Goal: Information Seeking & Learning: Learn about a topic

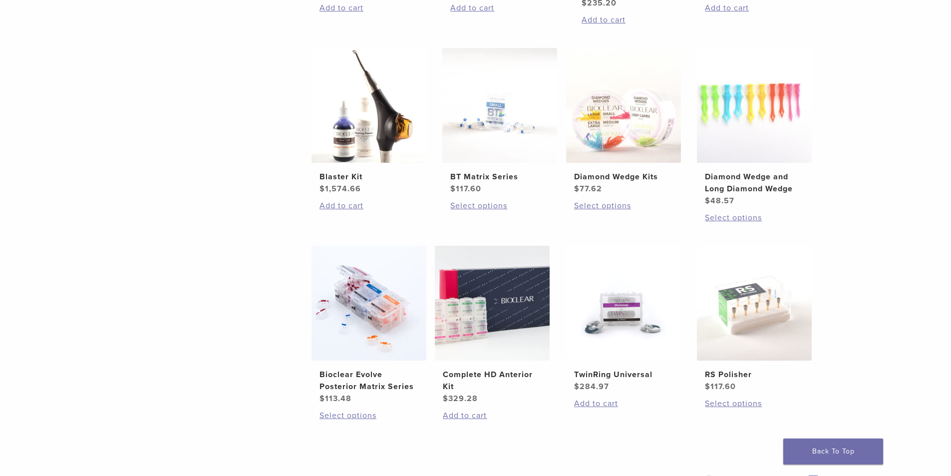
scroll to position [649, 0]
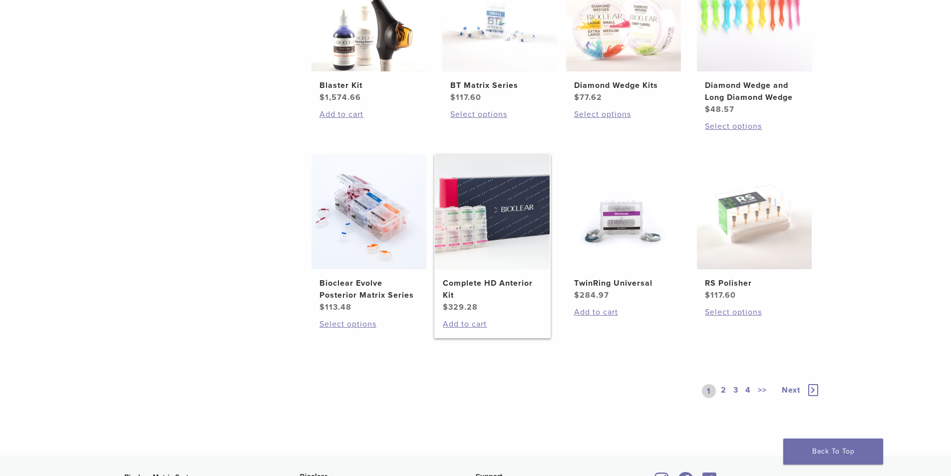
click at [484, 248] on img at bounding box center [492, 211] width 115 height 115
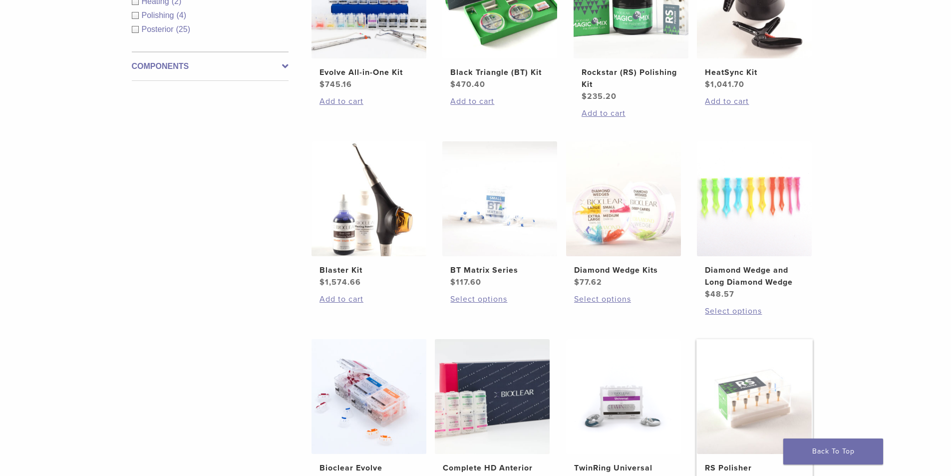
scroll to position [449, 0]
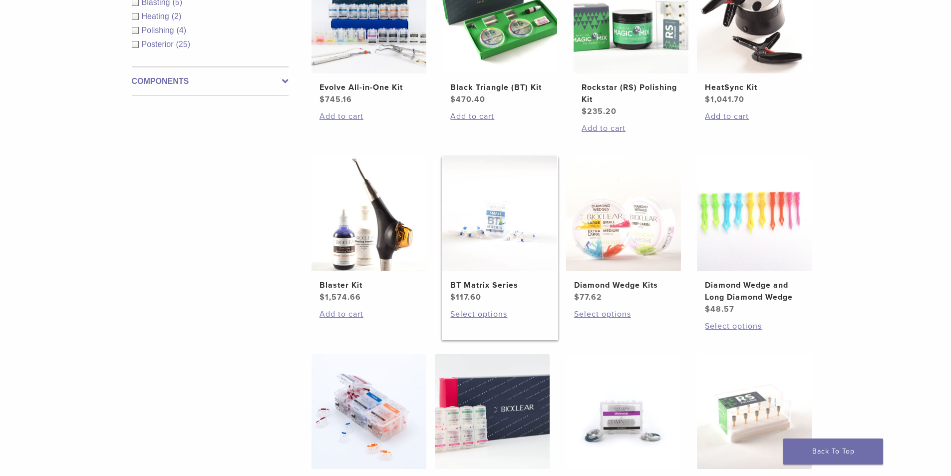
click at [501, 248] on img at bounding box center [499, 213] width 115 height 115
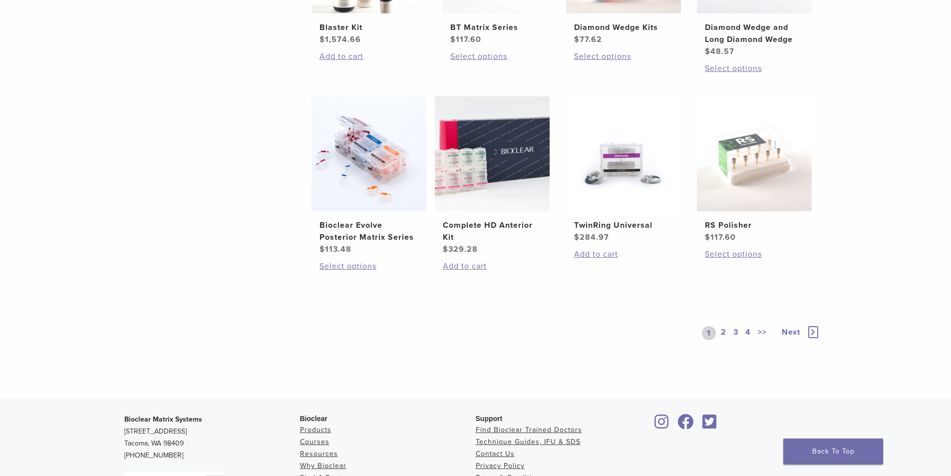
scroll to position [799, 0]
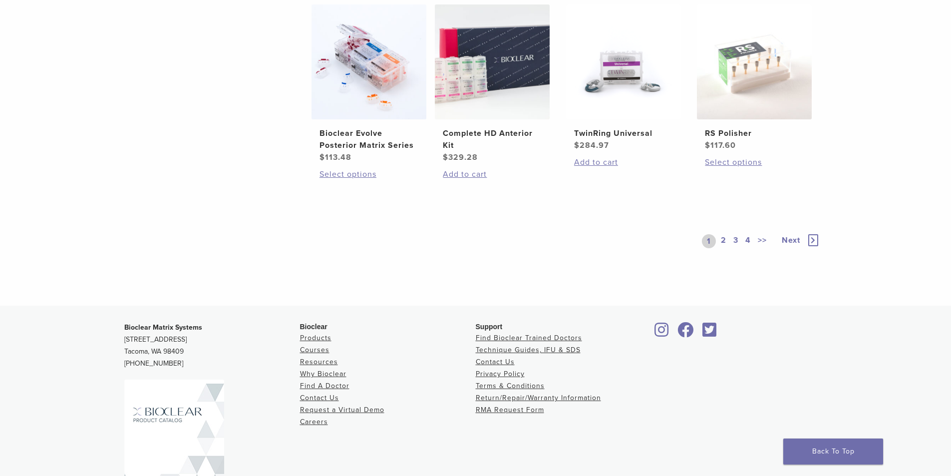
click at [723, 239] on link "2" at bounding box center [723, 241] width 9 height 14
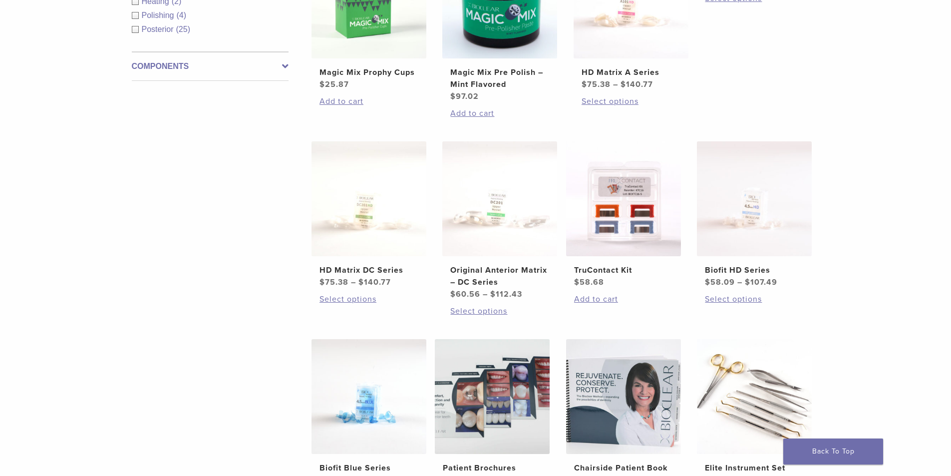
scroll to position [449, 0]
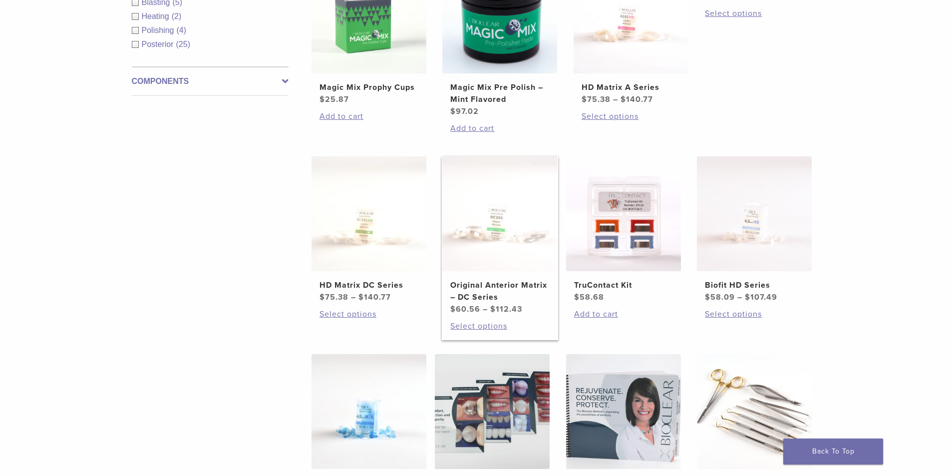
click at [518, 243] on img at bounding box center [499, 213] width 115 height 115
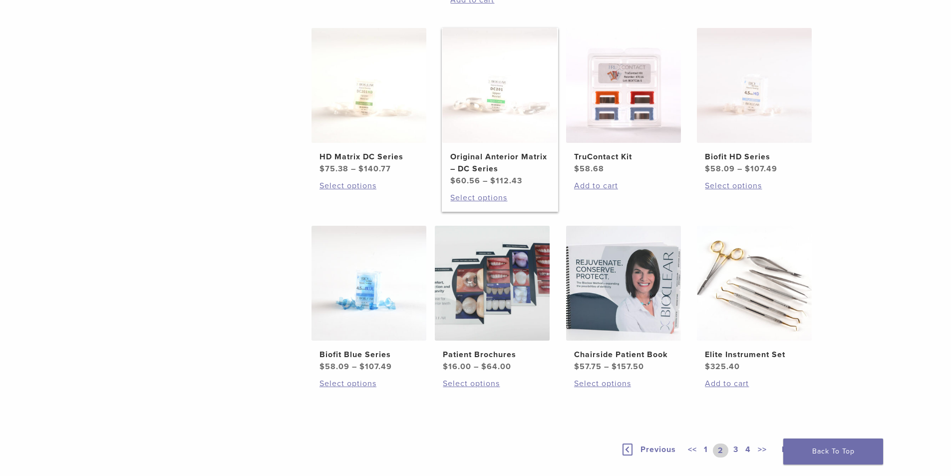
scroll to position [599, 0]
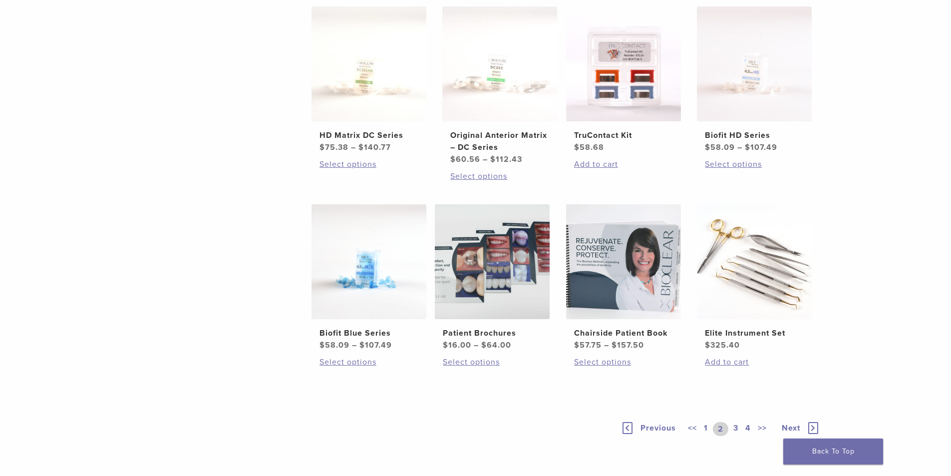
click at [734, 427] on link "3" at bounding box center [736, 429] width 9 height 14
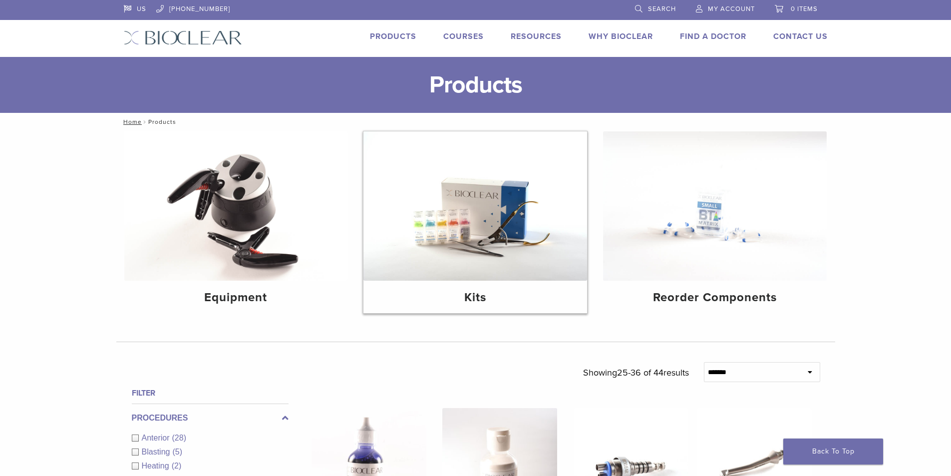
click at [439, 226] on img at bounding box center [476, 205] width 224 height 149
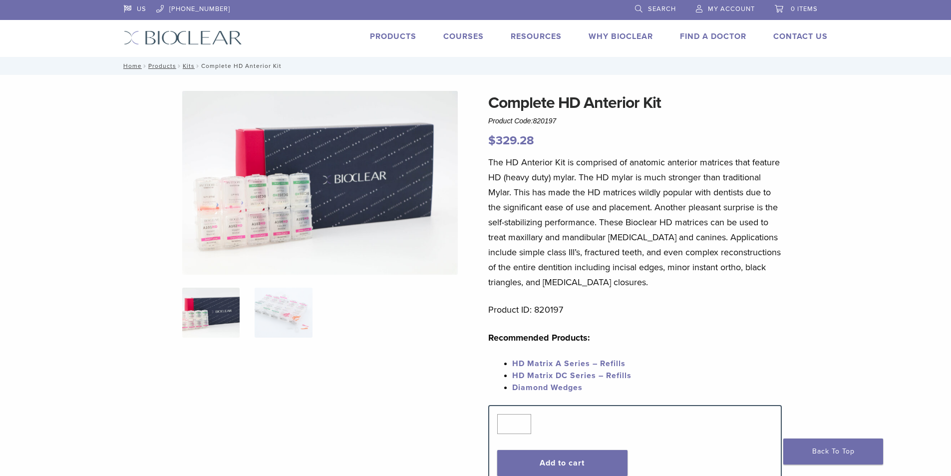
click at [240, 212] on img at bounding box center [320, 183] width 276 height 184
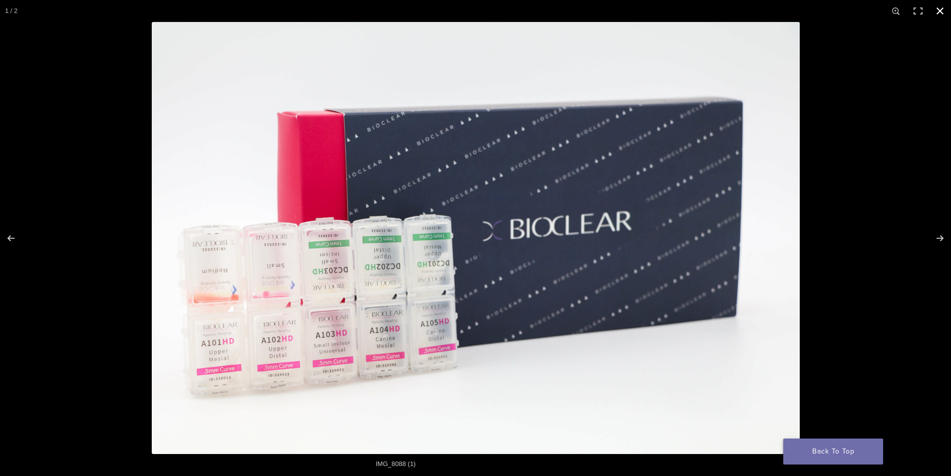
click at [841, 441] on link "Back To Top" at bounding box center [833, 451] width 100 height 26
click at [831, 453] on link "Back To Top" at bounding box center [833, 451] width 100 height 26
click at [942, 10] on button "Close (Esc)" at bounding box center [940, 11] width 22 height 22
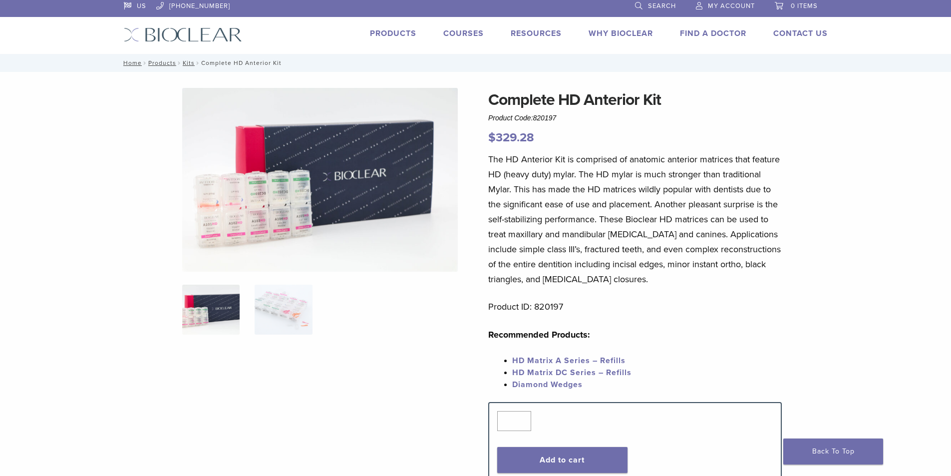
scroll to position [200, 0]
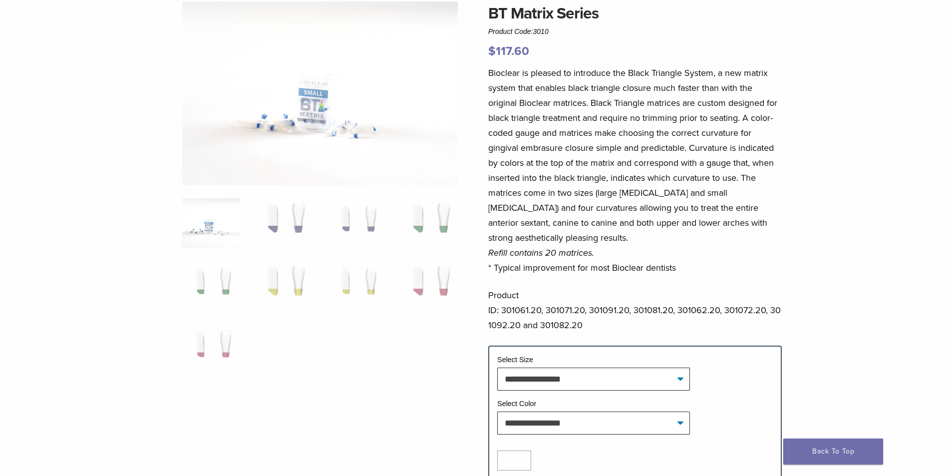
scroll to position [100, 0]
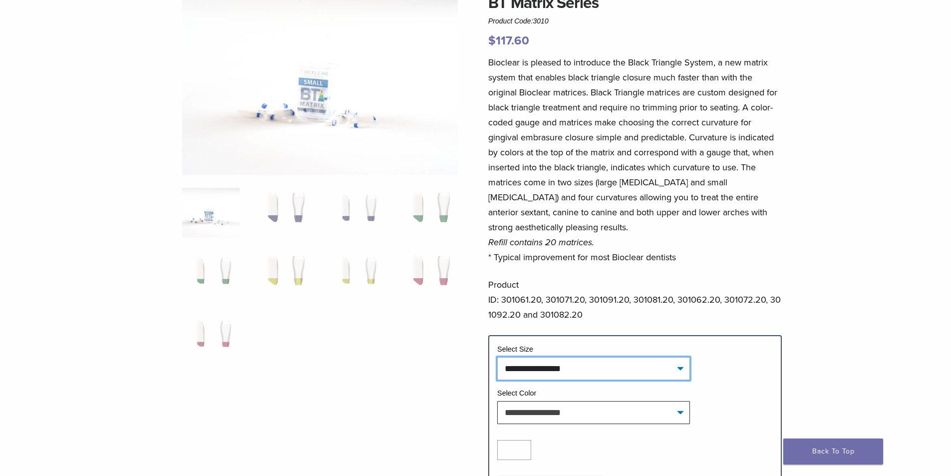
click at [524, 365] on select "**********" at bounding box center [593, 368] width 193 height 23
click at [280, 209] on img at bounding box center [283, 213] width 57 height 50
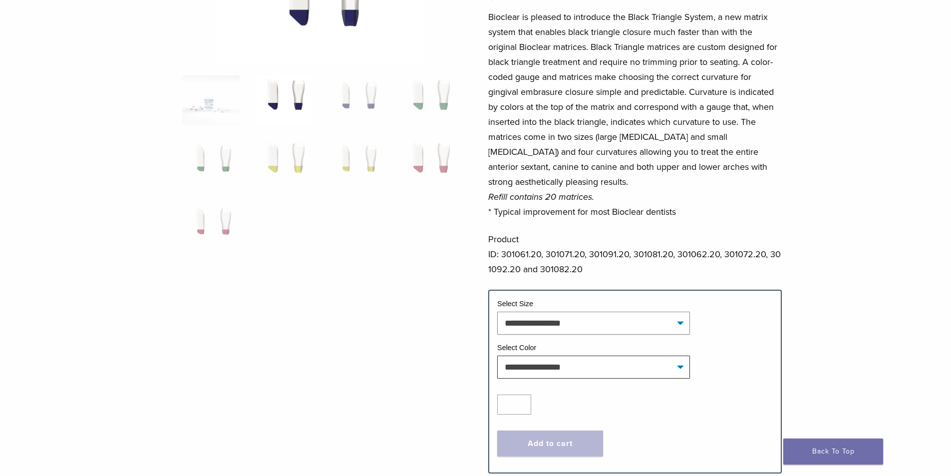
scroll to position [150, 0]
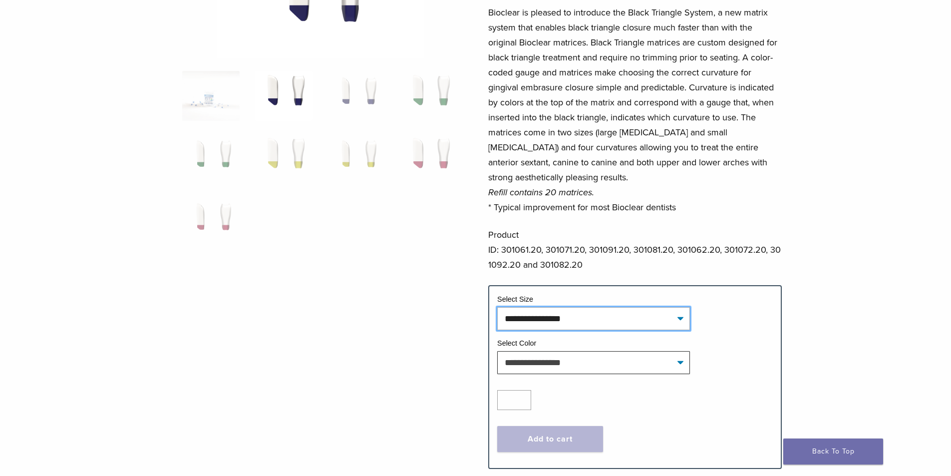
click at [598, 312] on select "**********" at bounding box center [593, 318] width 193 height 23
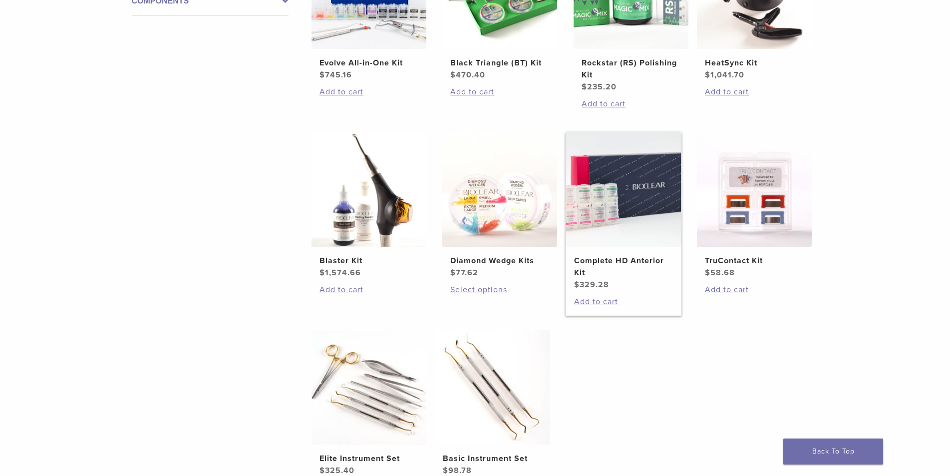
scroll to position [300, 0]
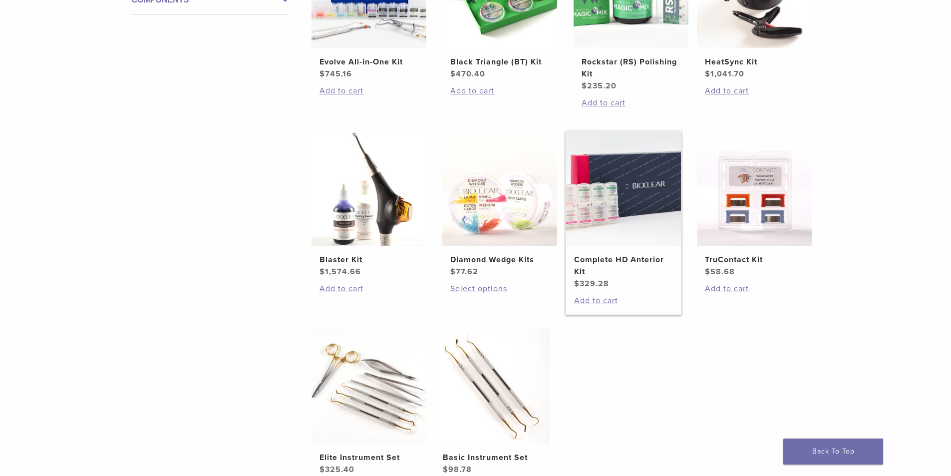
click at [636, 216] on img at bounding box center [623, 188] width 115 height 115
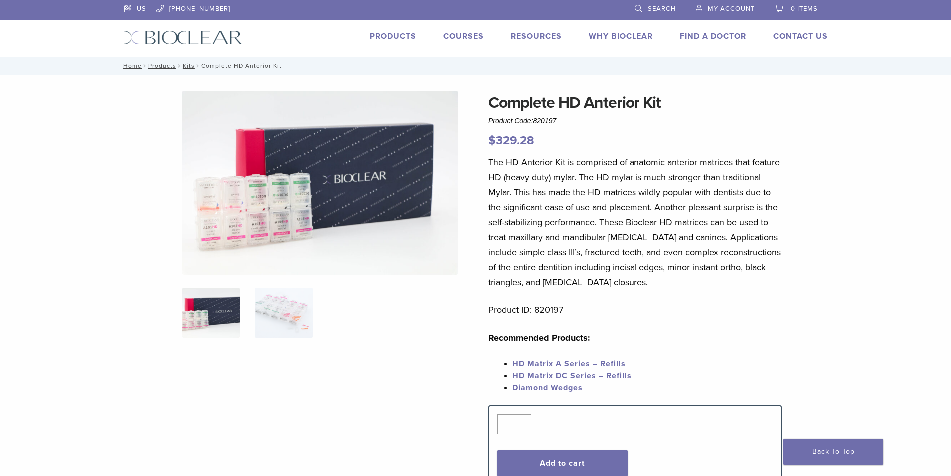
click at [149, 264] on div "Complete HD Anterior Kit Product Code: 820197 $ 329.28 Complete HD Anterior Kit…" at bounding box center [475, 465] width 719 height 749
